Goal: Transaction & Acquisition: Obtain resource

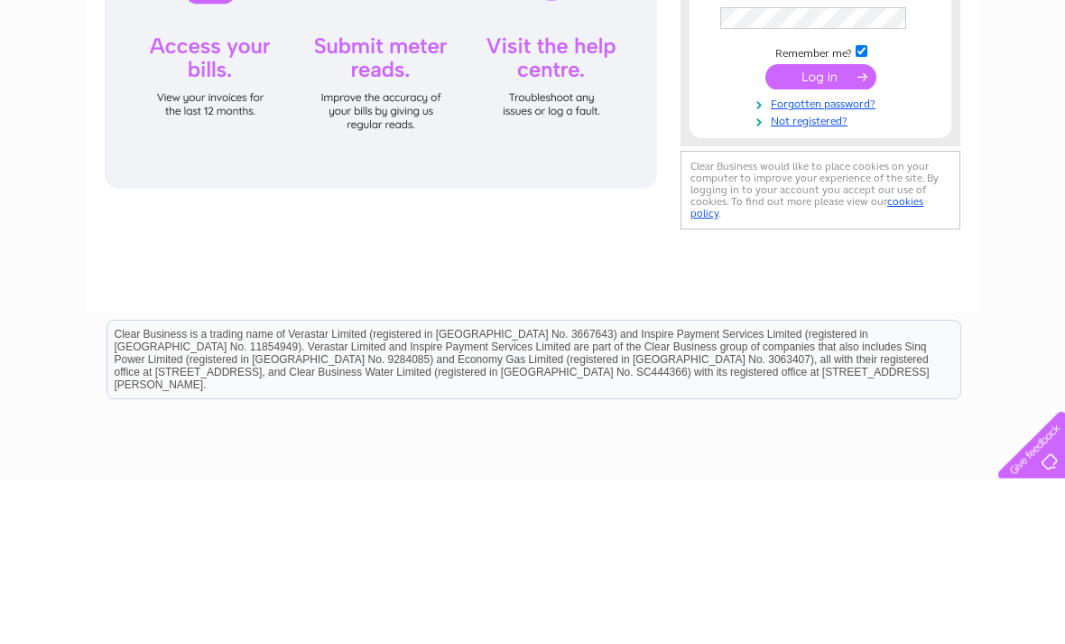
type input "K"
type input "kashifsaleem@hotmail.co.uk"
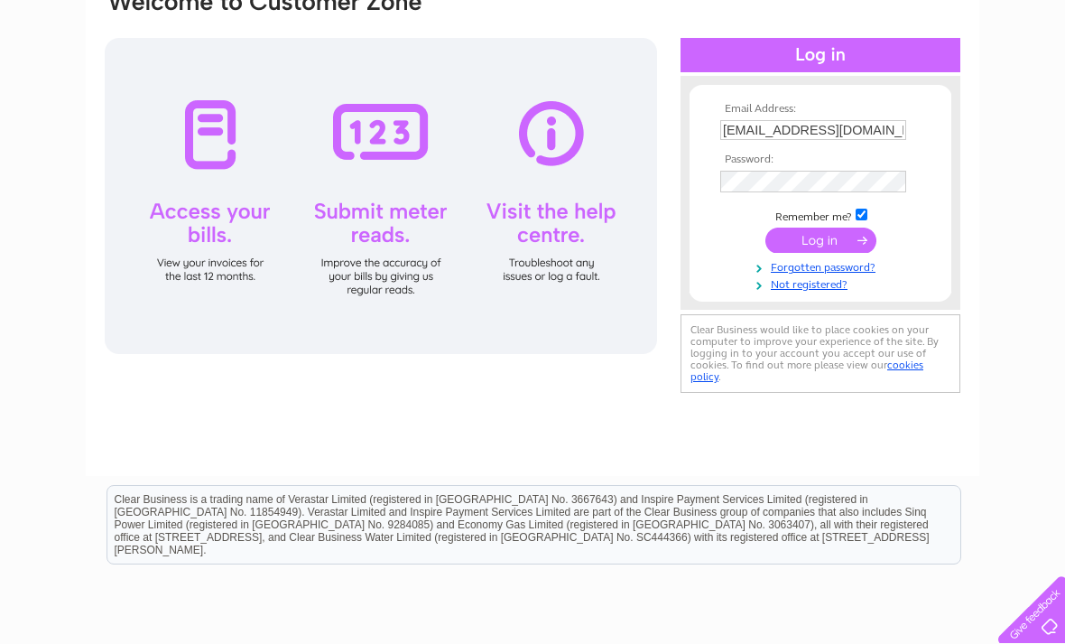
click at [821, 243] on input "submit" at bounding box center [820, 239] width 111 height 25
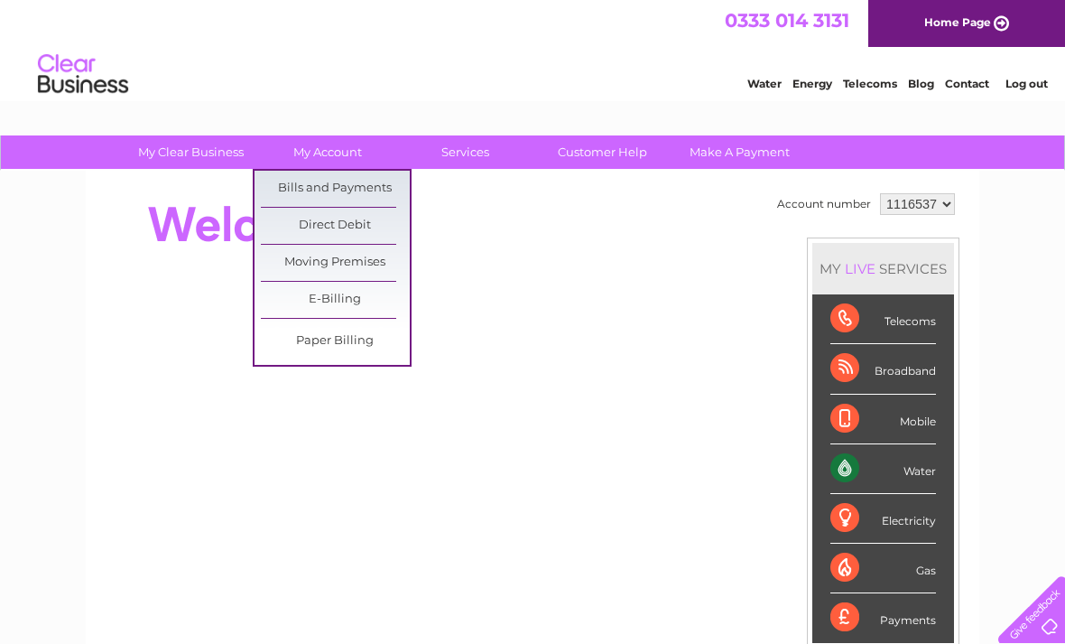
click at [356, 186] on link "Bills and Payments" at bounding box center [335, 189] width 149 height 36
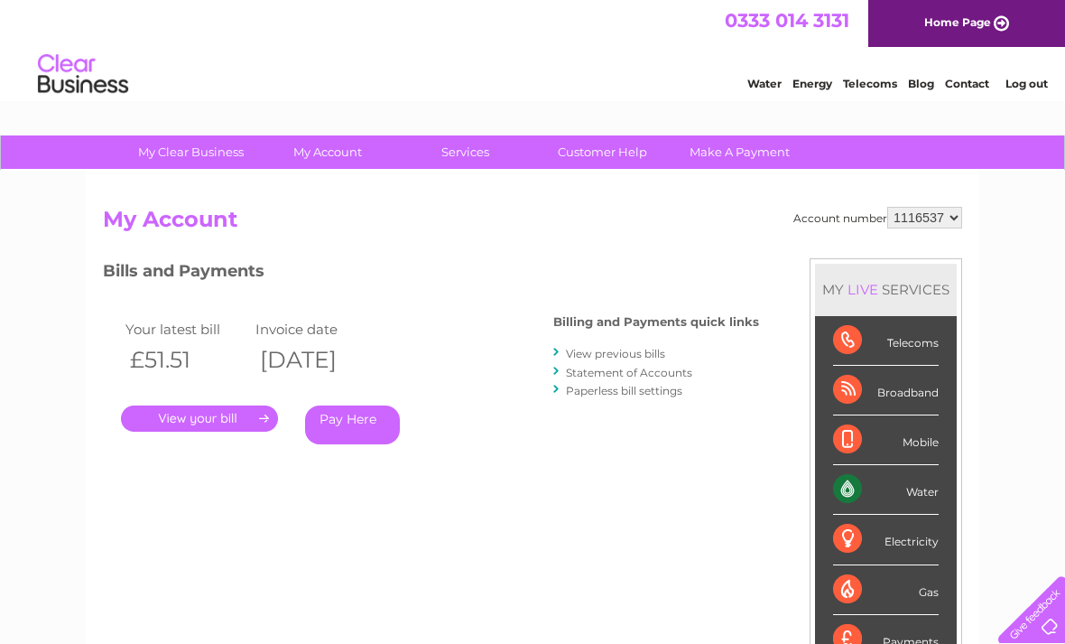
click at [218, 416] on link "." at bounding box center [199, 418] width 157 height 26
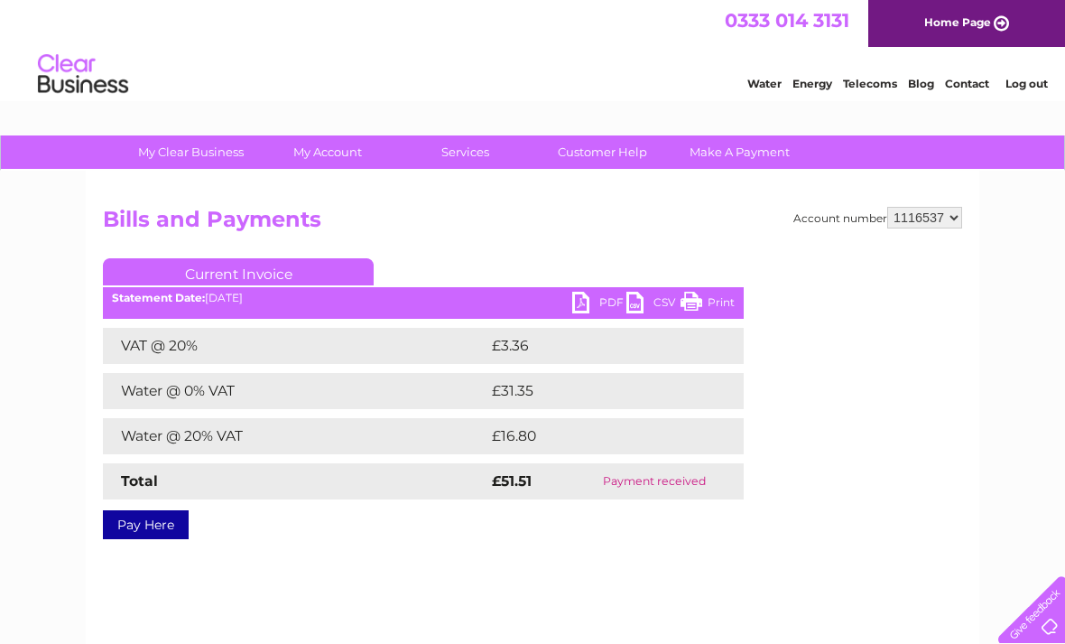
click at [587, 297] on link "PDF" at bounding box center [599, 305] width 54 height 26
click at [1033, 89] on link "Log out" at bounding box center [1026, 84] width 42 height 14
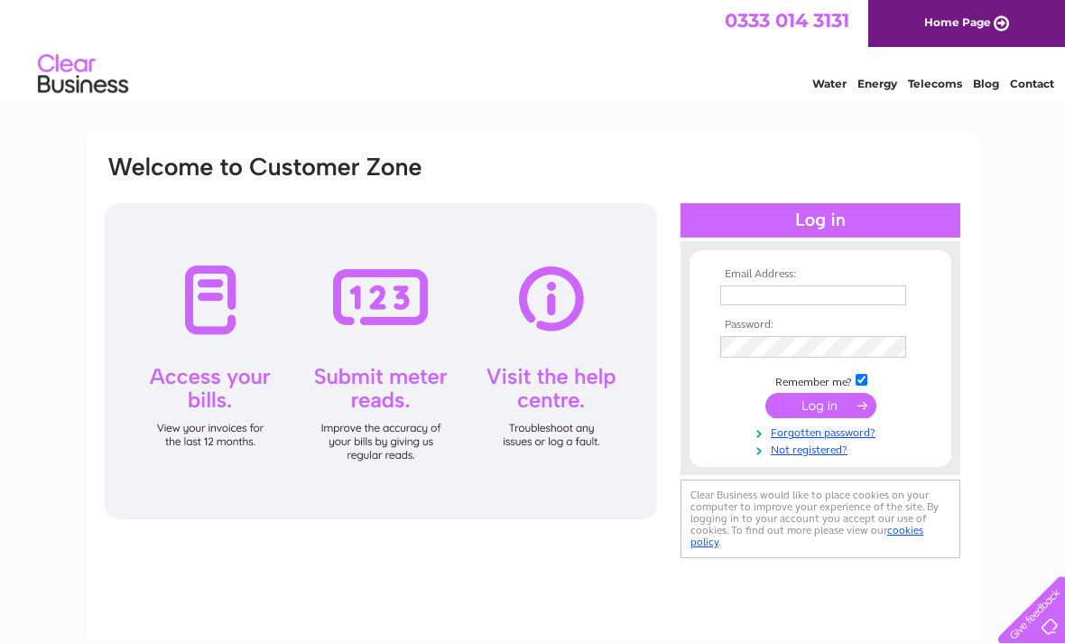
click at [811, 290] on input "text" at bounding box center [813, 295] width 186 height 20
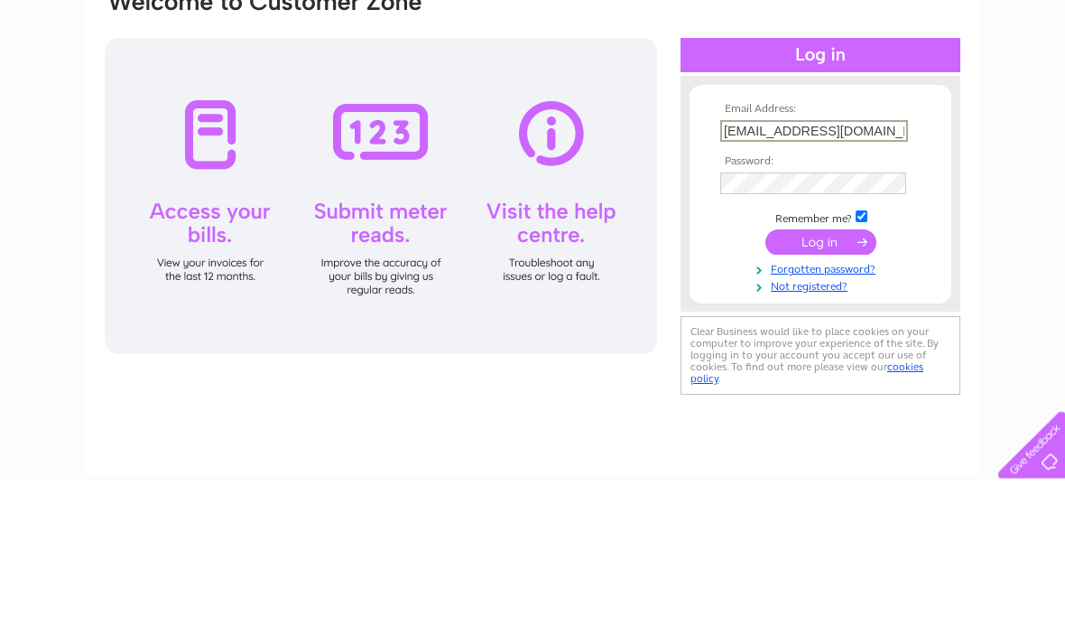
type input "kashifsaleem@hotmail.co.uk"
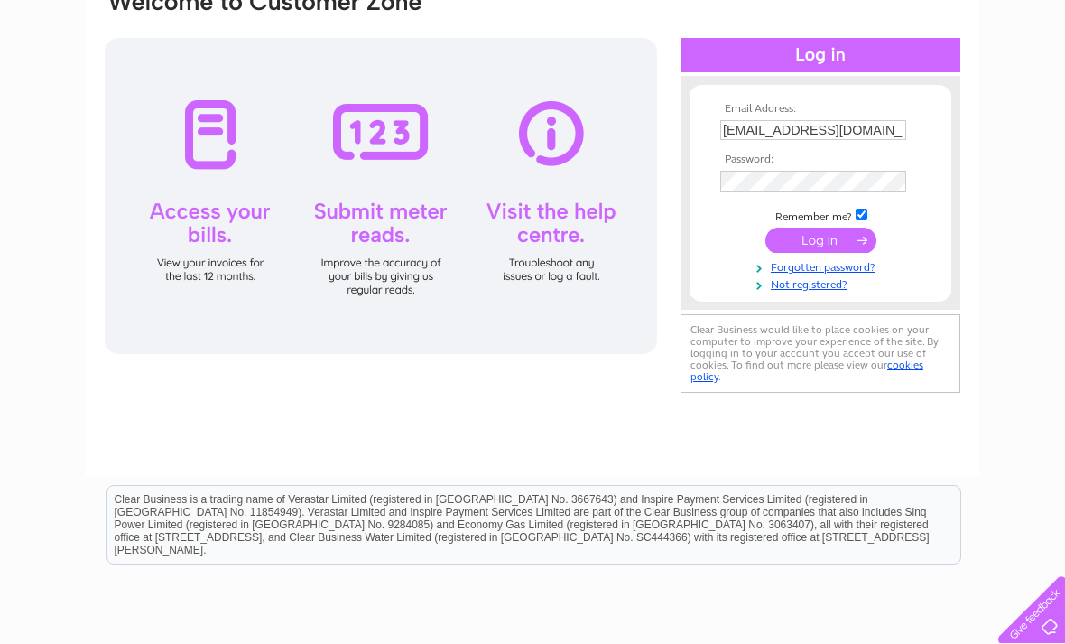
click at [830, 241] on input "submit" at bounding box center [820, 239] width 111 height 25
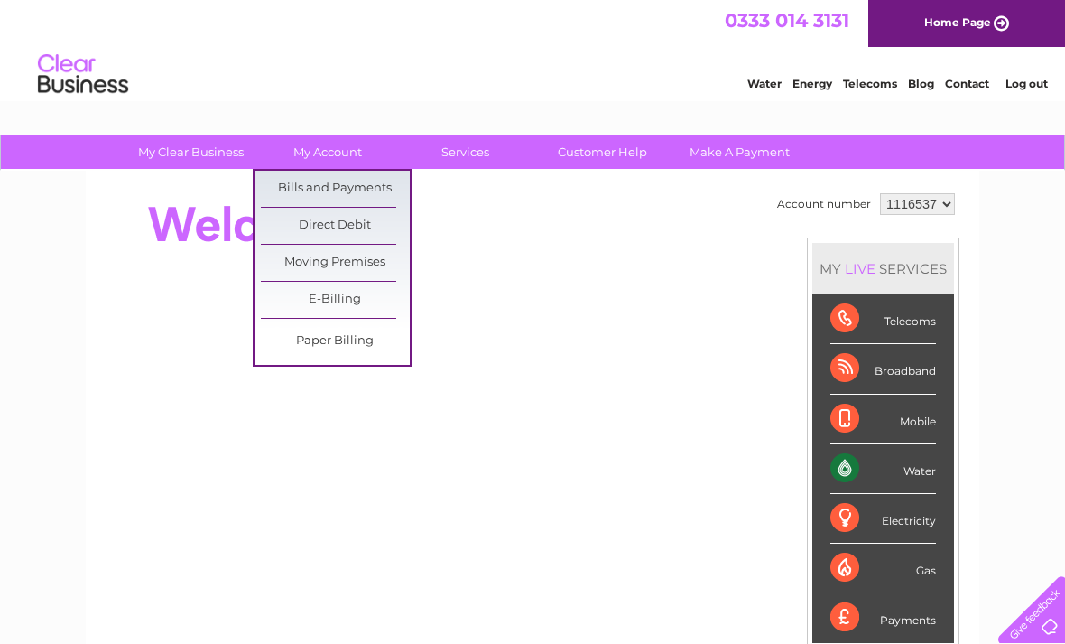
click at [353, 189] on link "Bills and Payments" at bounding box center [335, 189] width 149 height 36
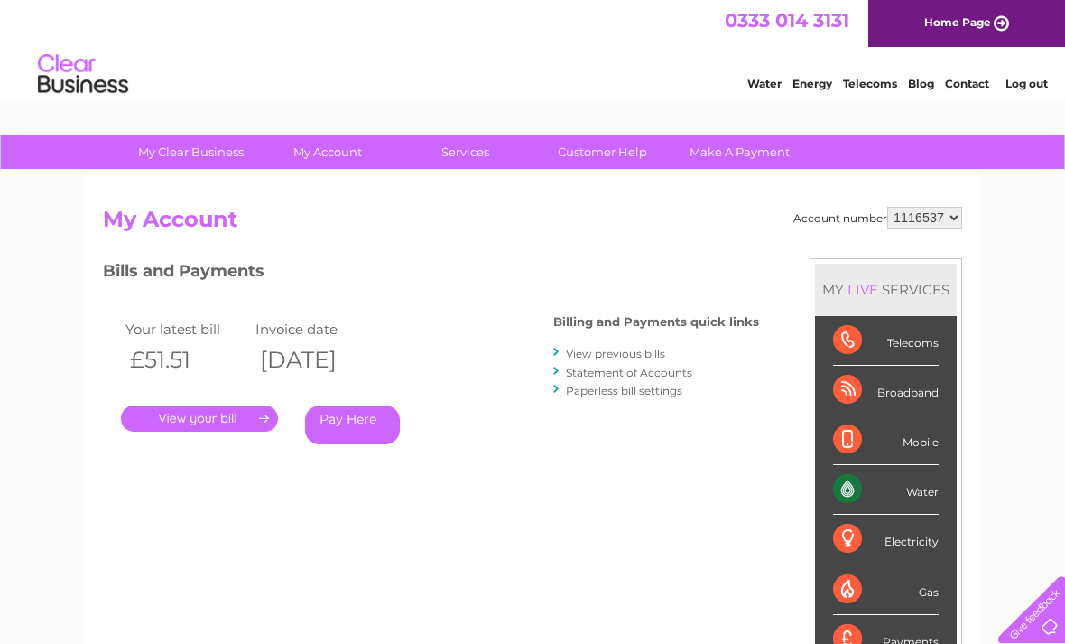
click at [193, 418] on link "." at bounding box center [199, 418] width 157 height 26
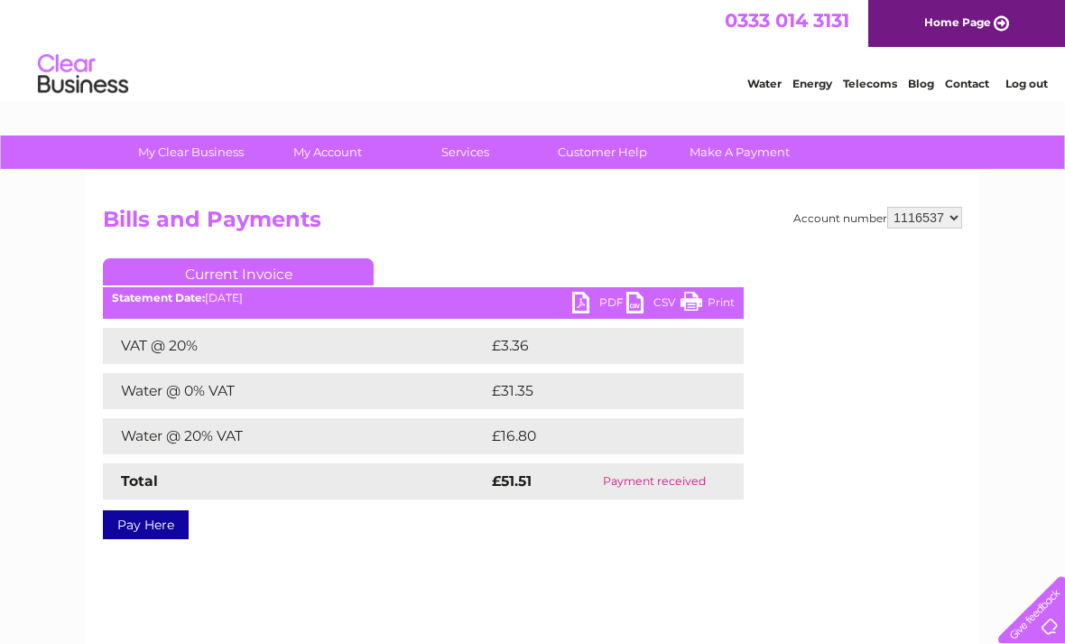
click at [613, 304] on link "PDF" at bounding box center [599, 305] width 54 height 26
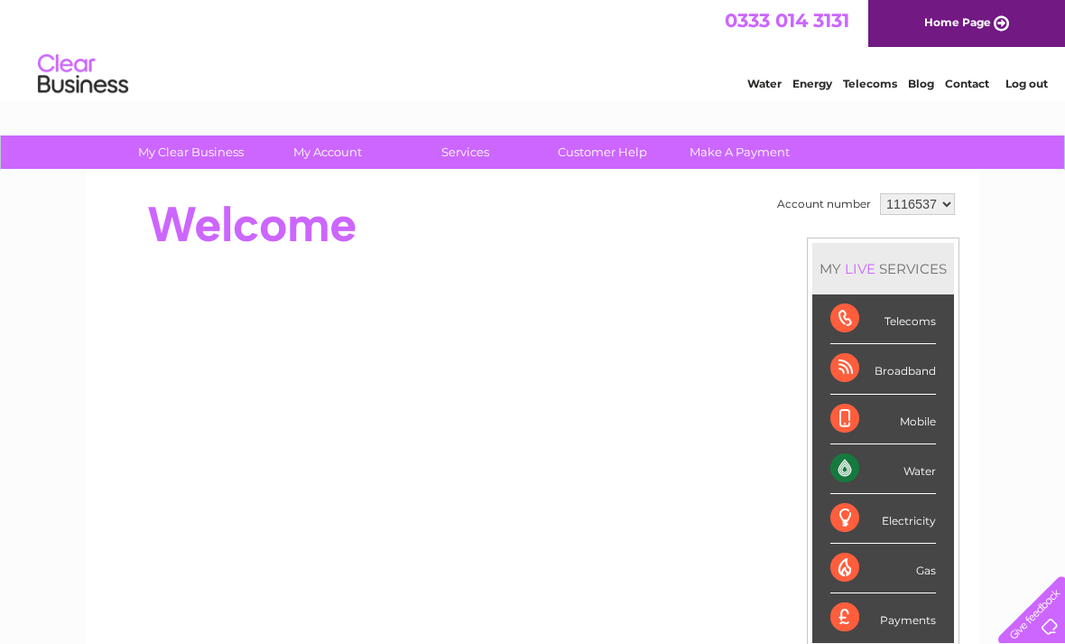
click at [1032, 90] on link "Log out" at bounding box center [1026, 84] width 42 height 14
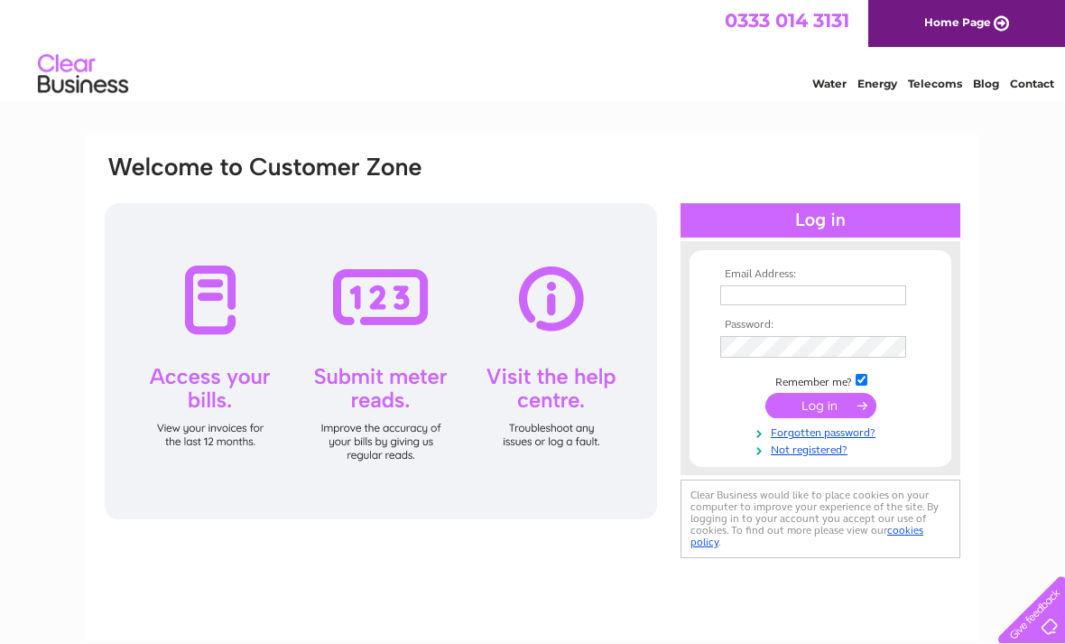
click at [547, 1] on div "0333 014 3131 Home Page" at bounding box center [532, 23] width 1065 height 47
